Goal: Find specific page/section: Find specific page/section

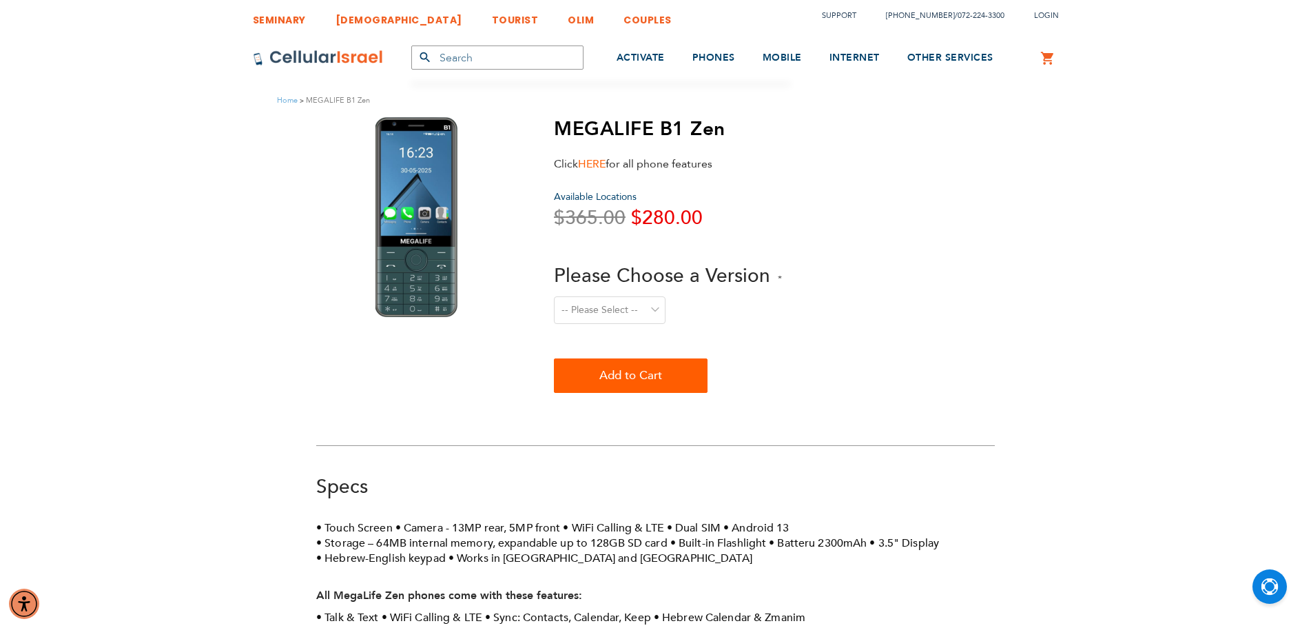
click at [592, 157] on link "HERE" at bounding box center [592, 163] width 28 height 15
click at [603, 194] on span "Available Locations" at bounding box center [595, 196] width 83 height 13
click at [602, 194] on span "Available Locations" at bounding box center [595, 196] width 83 height 13
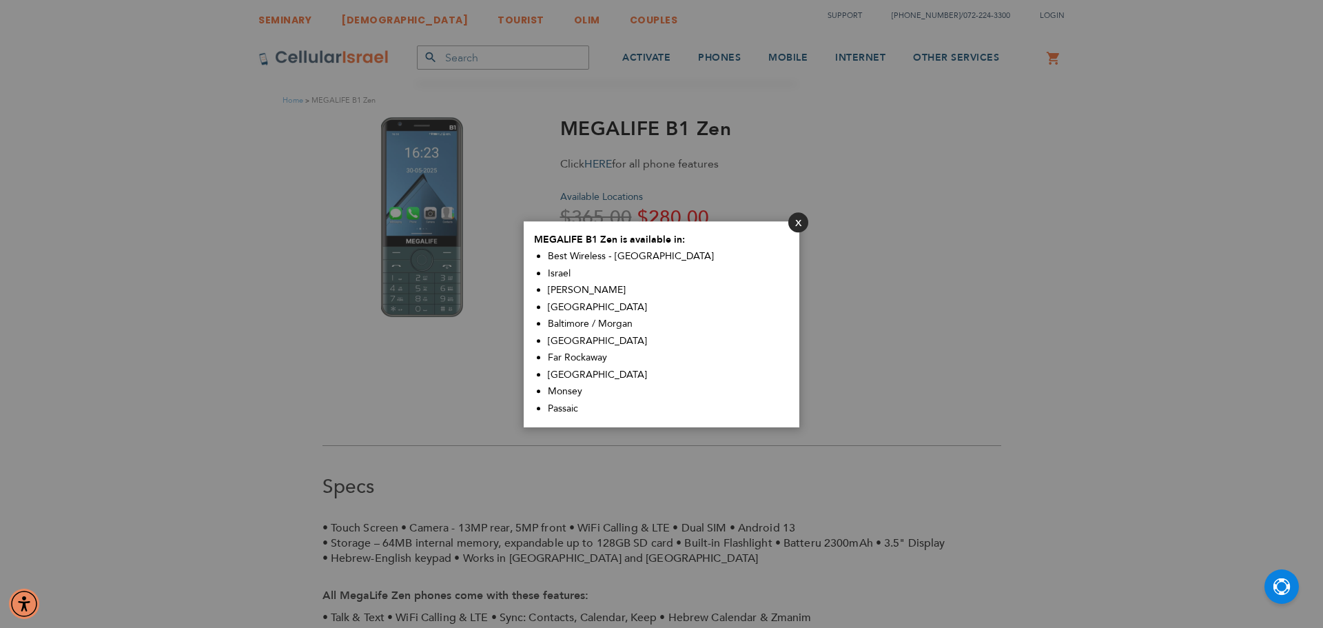
click at [799, 223] on button "Close" at bounding box center [798, 222] width 20 height 20
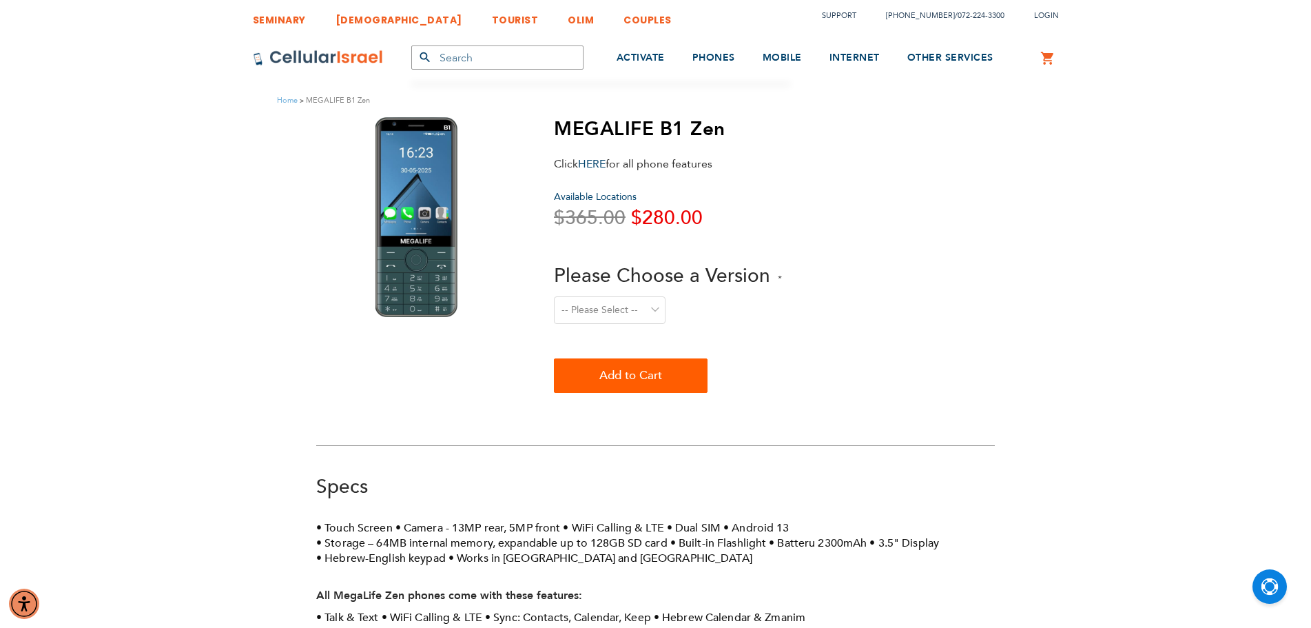
click at [606, 198] on span "Available Locations" at bounding box center [595, 196] width 83 height 13
click at [604, 193] on span "Available Locations" at bounding box center [595, 196] width 83 height 13
click at [604, 196] on span "Available Locations" at bounding box center [595, 196] width 83 height 13
